Goal: Information Seeking & Learning: Find specific fact

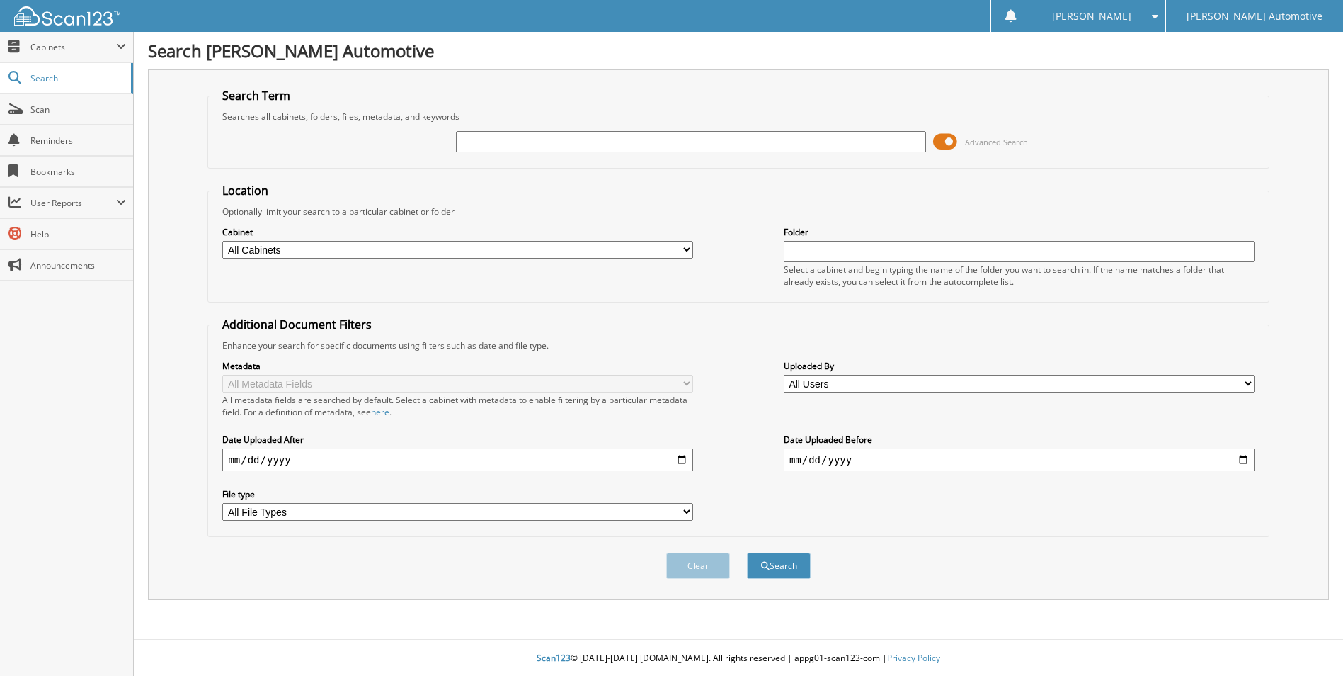
click at [486, 146] on input "text" at bounding box center [691, 141] width 471 height 21
type input "[PERSON_NAME]"
click at [747, 552] on button "Search" at bounding box center [779, 565] width 64 height 26
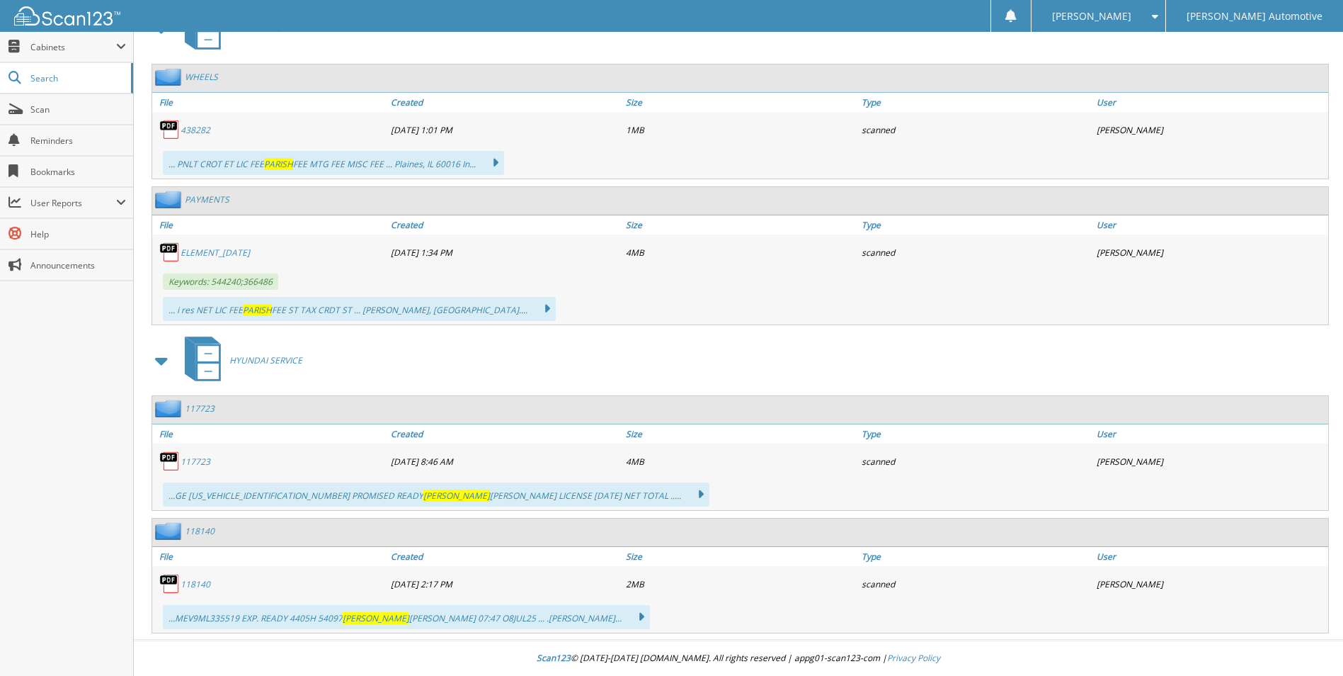
scroll to position [26827, 0]
